Goal: Task Accomplishment & Management: Use online tool/utility

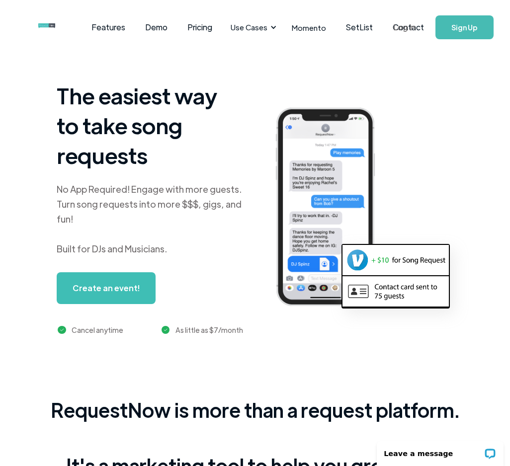
click at [407, 29] on link "Log In" at bounding box center [404, 27] width 42 height 35
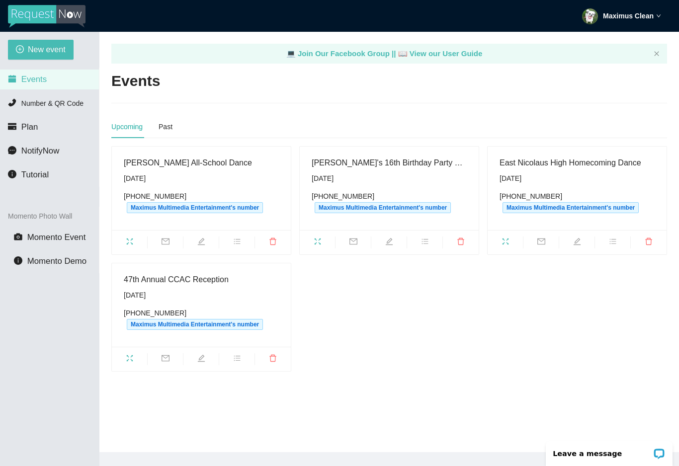
click at [127, 246] on span "fullscreen" at bounding box center [129, 242] width 35 height 11
click at [329, 182] on div "Sunday, September 21st" at bounding box center [388, 178] width 155 height 11
click at [318, 242] on icon "fullscreen" at bounding box center [317, 241] width 8 height 8
